Goal: Information Seeking & Learning: Learn about a topic

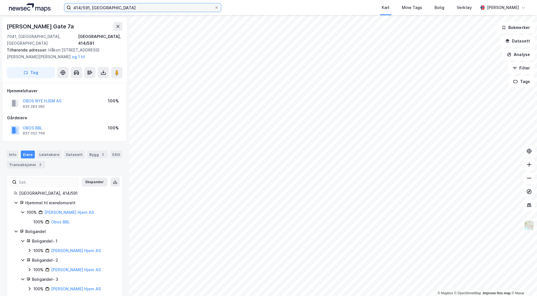
drag, startPoint x: 89, startPoint y: 7, endPoint x: 91, endPoint y: 12, distance: 4.9
click at [89, 7] on input "414/591, [GEOGRAPHIC_DATA]" at bounding box center [142, 7] width 143 height 8
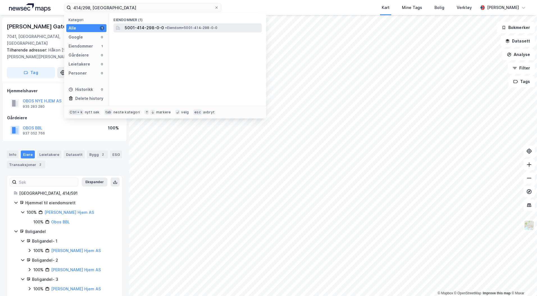
click at [189, 29] on span "• Eiendom • 5001-414-298-0-0" at bounding box center [191, 28] width 52 height 4
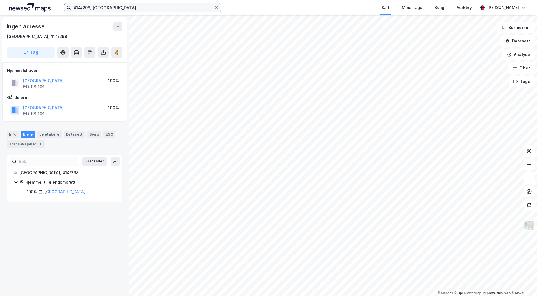
click at [80, 6] on input "414/298, [GEOGRAPHIC_DATA]" at bounding box center [142, 7] width 143 height 8
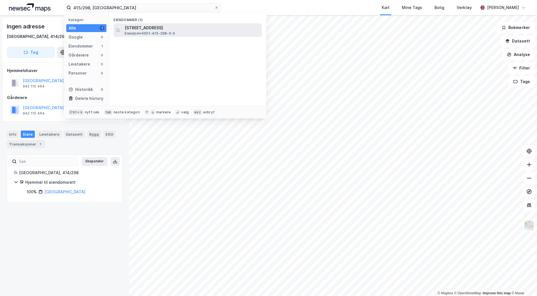
click at [138, 30] on span "[STREET_ADDRESS]" at bounding box center [192, 27] width 135 height 7
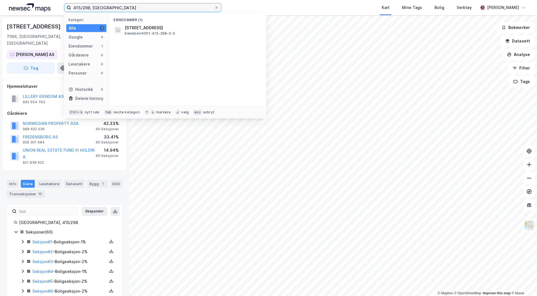
drag, startPoint x: 83, startPoint y: 6, endPoint x: 42, endPoint y: 4, distance: 40.5
click at [44, 4] on div "415/298, trondheim Kategori Alle 1 Google 0 Eiendommer 1 Gårdeiere 0 Leietakere…" at bounding box center [268, 7] width 537 height 15
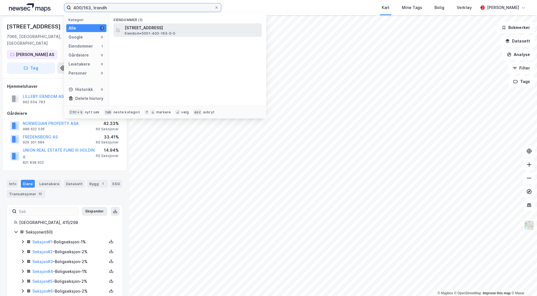
type input "400/163, trondh"
click at [132, 27] on span "[STREET_ADDRESS]" at bounding box center [192, 27] width 135 height 7
